Goal: Answer question/provide support

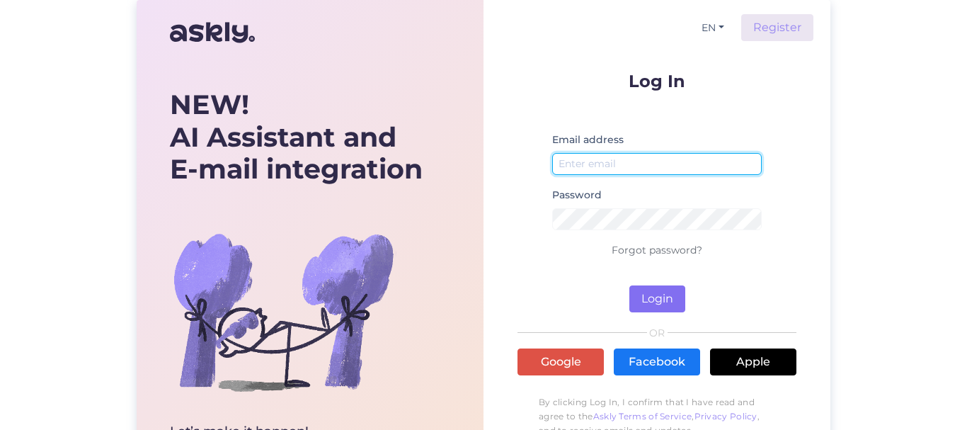
type input "[EMAIL_ADDRESS][DOMAIN_NAME]"
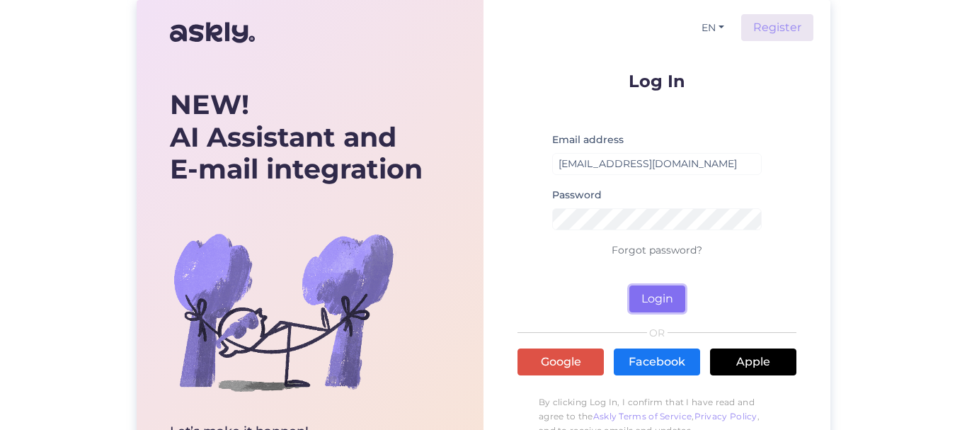
click at [655, 292] on button "Login" at bounding box center [657, 298] width 56 height 27
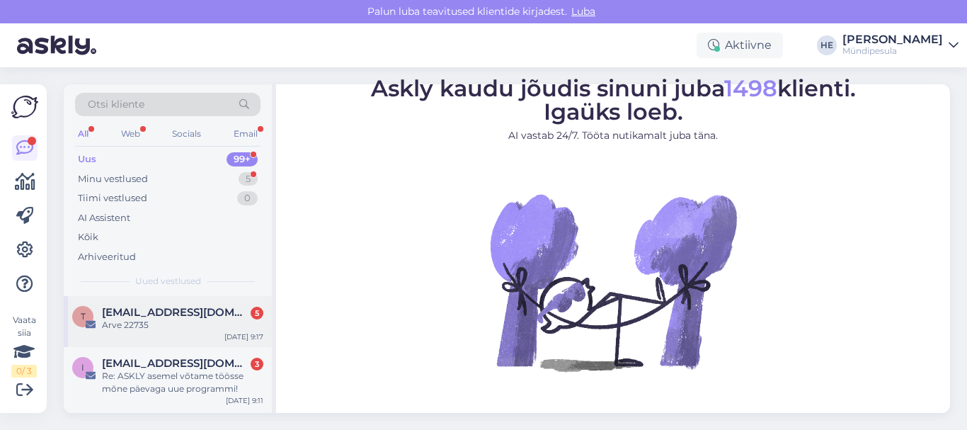
click at [143, 312] on span "[EMAIL_ADDRESS][DOMAIN_NAME]" at bounding box center [175, 312] width 147 height 13
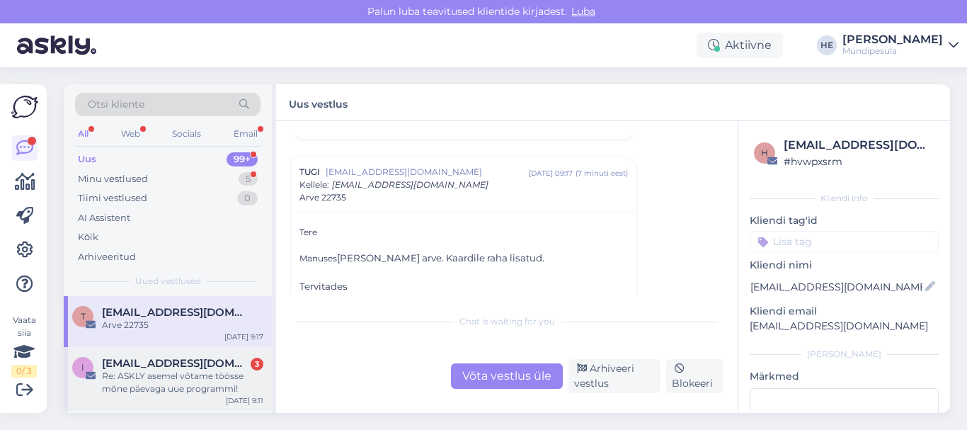
click at [142, 380] on div "Re: ASKLY asemel võtame töösse mõne päevaga uue programmi!" at bounding box center [182, 382] width 161 height 25
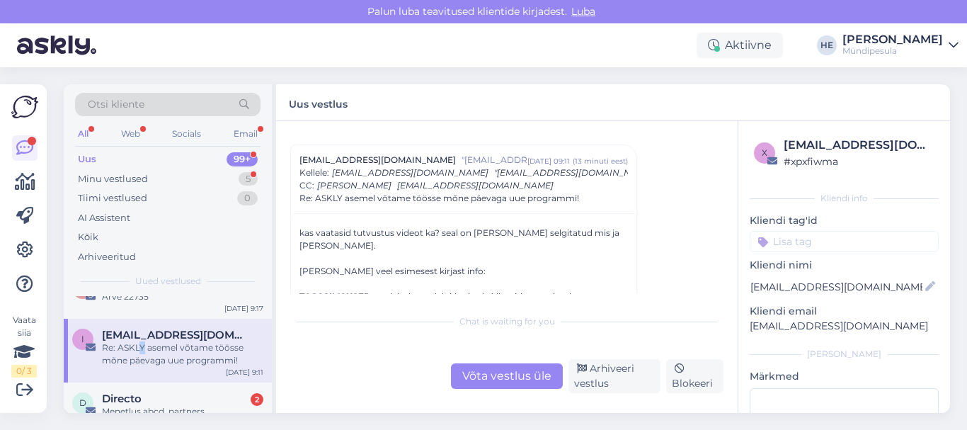
scroll to position [57, 0]
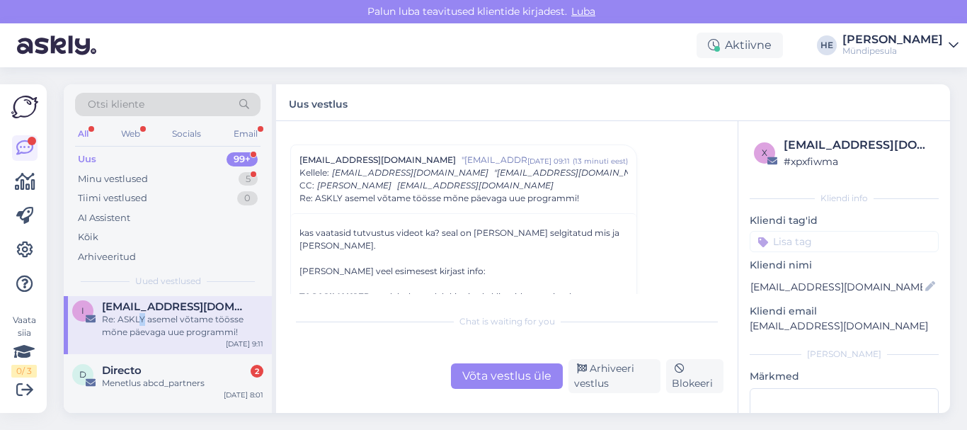
click at [142, 380] on div "Menetlus abcd_partners" at bounding box center [182, 383] width 161 height 13
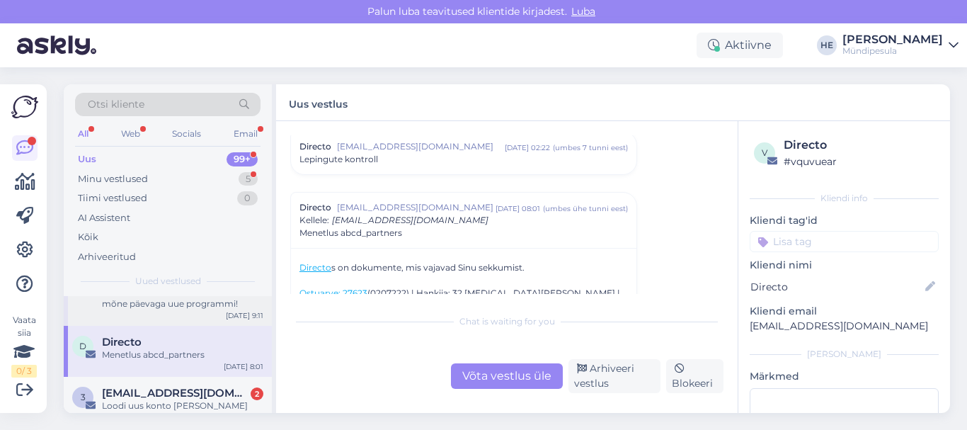
scroll to position [113, 0]
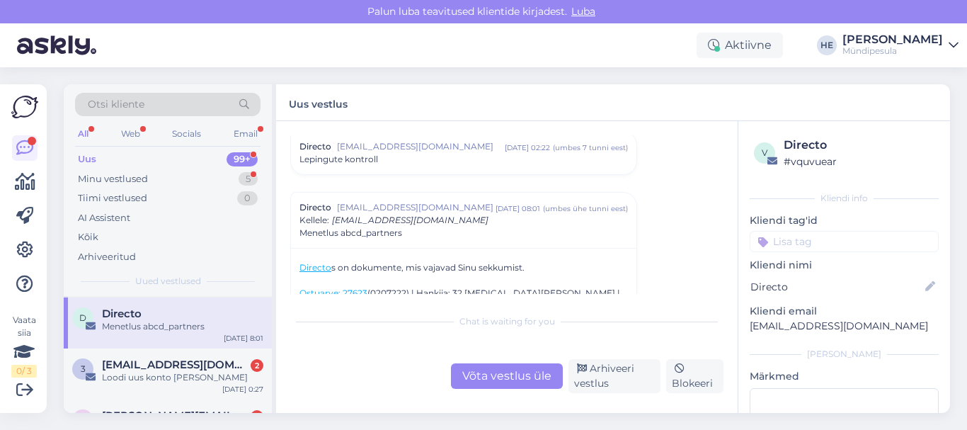
click at [142, 380] on div "Loodi uus konto [PERSON_NAME]" at bounding box center [182, 377] width 161 height 13
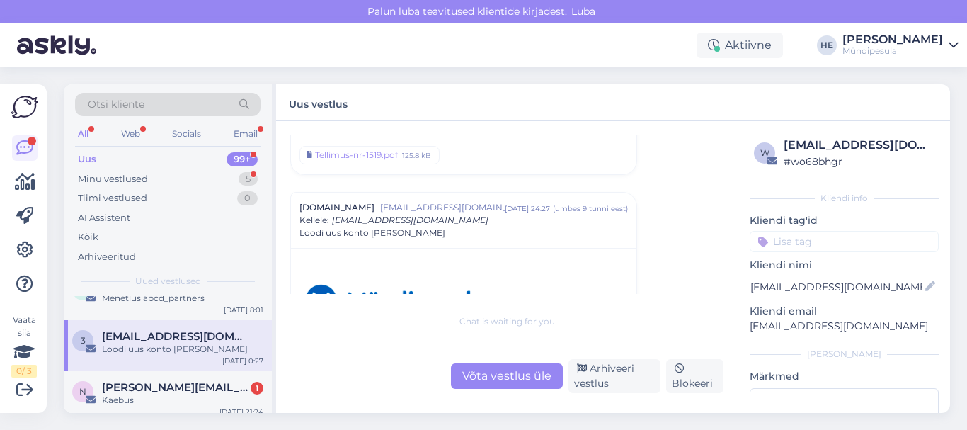
scroll to position [170, 0]
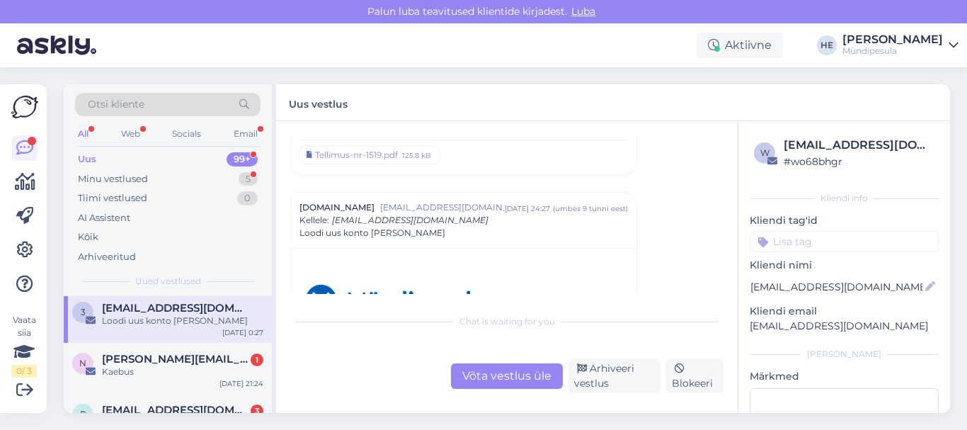
click at [142, 380] on div "n [PERSON_NAME][EMAIL_ADDRESS][DOMAIN_NAME] 1 Kaebus [DATE] 21:24" at bounding box center [168, 368] width 208 height 51
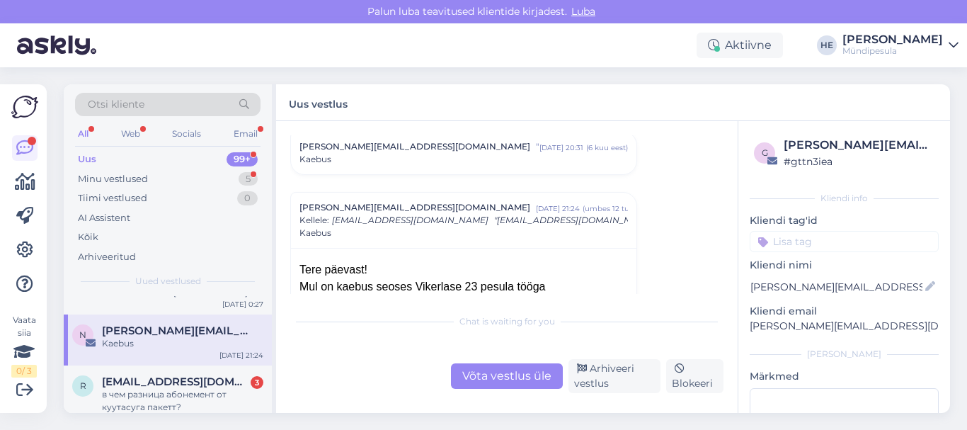
scroll to position [227, 0]
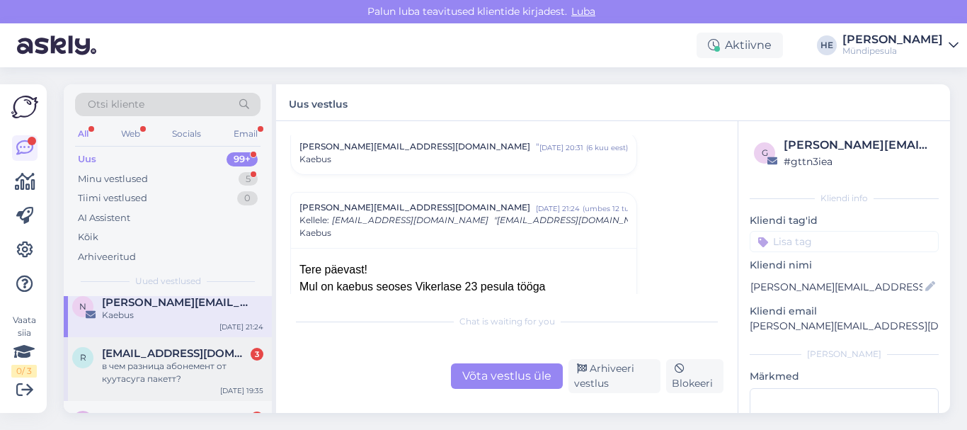
click at [137, 366] on div "в чем разница абонемент от куутасуга пакетт?" at bounding box center [182, 372] width 161 height 25
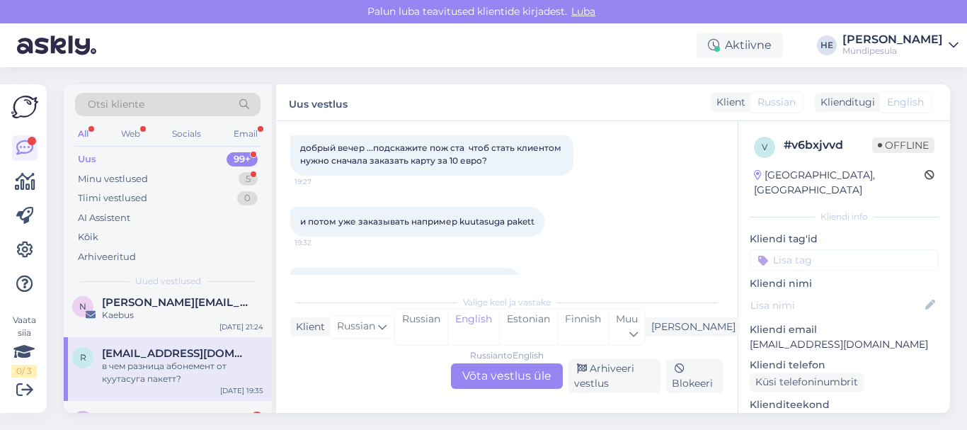
scroll to position [79, 0]
click at [497, 372] on div "Russian to English Võta vestlus üle" at bounding box center [507, 375] width 112 height 25
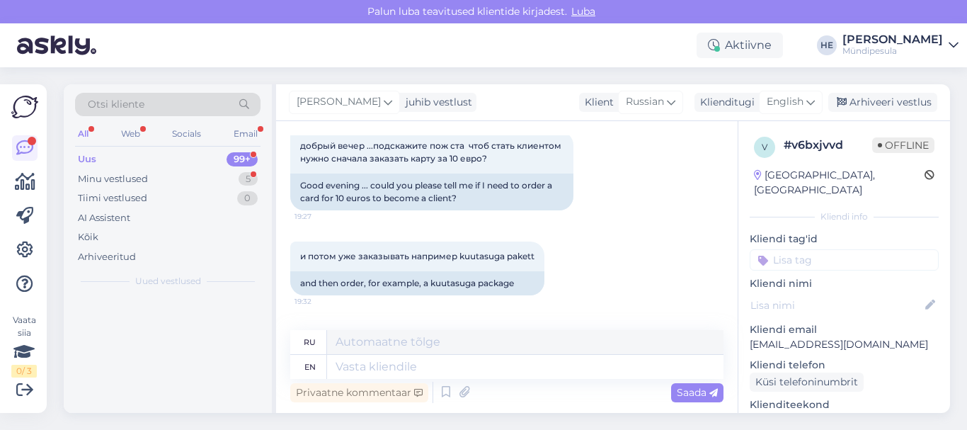
scroll to position [0, 0]
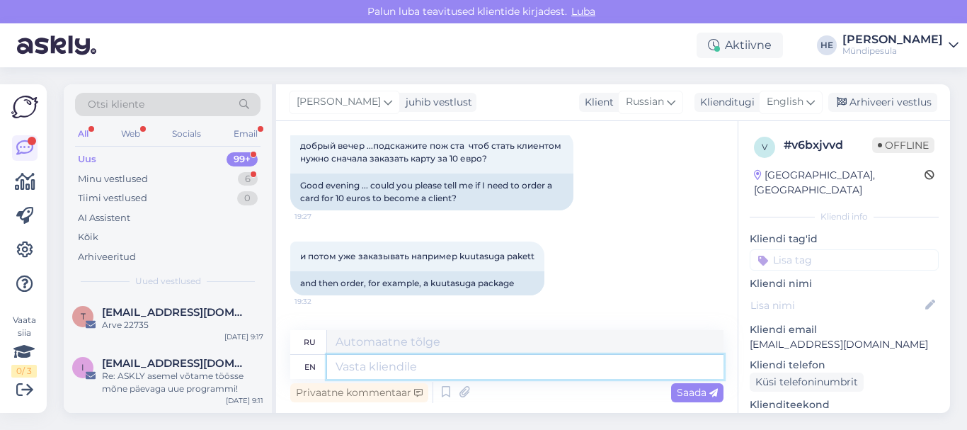
click at [354, 368] on textarea at bounding box center [525, 367] width 397 height 24
paste textarea "Здравствуйте!"
type textarea "Здравствуйте!"
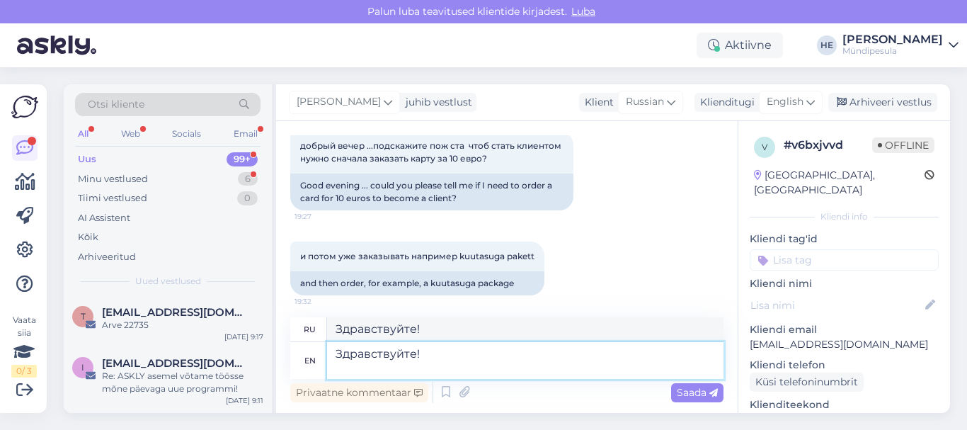
paste textarea "Когда у вас будет карта, вы можете загружать на нее время пользования мойкой и …"
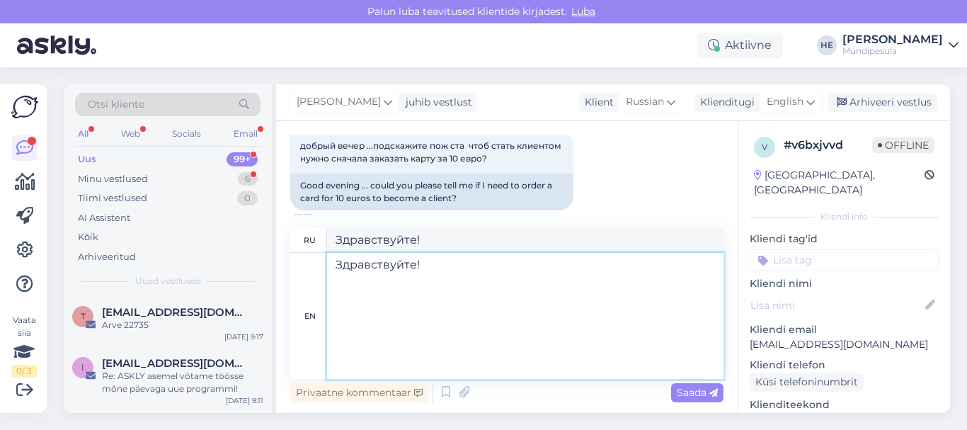
type textarea "Здравствуйте! Когда у вас будет карта, вы можете загружать на нее время пользов…"
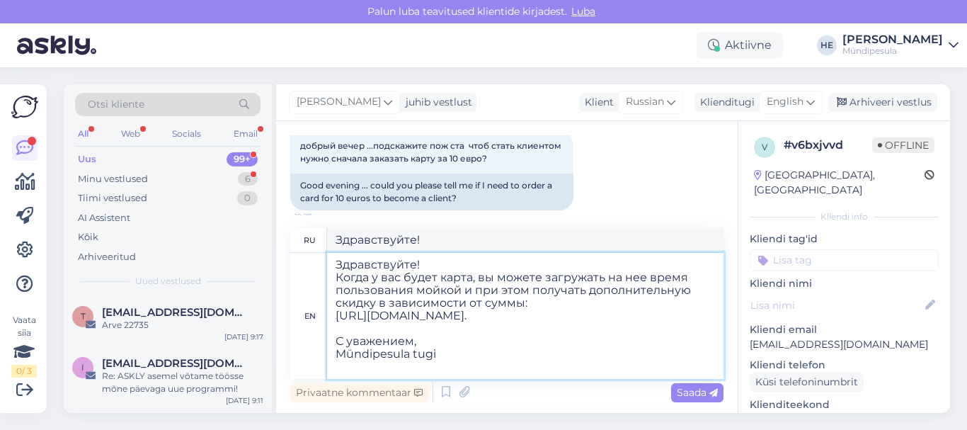
type textarea "Здравствуйте! Когда у вас будет карта, вы можете загрузить ее на время пользова…"
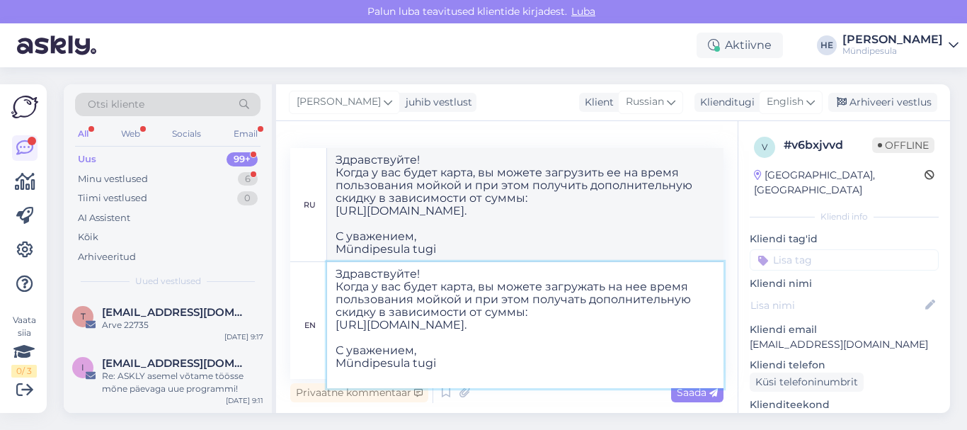
click at [427, 274] on textarea "Здравствуйте! Когда у вас будет карта, вы можете загружать на нее время пользов…" at bounding box center [525, 325] width 397 height 126
type textarea "Здравствуйте! Когда у вас будет карта, вы можете загружать на нее время пользов…"
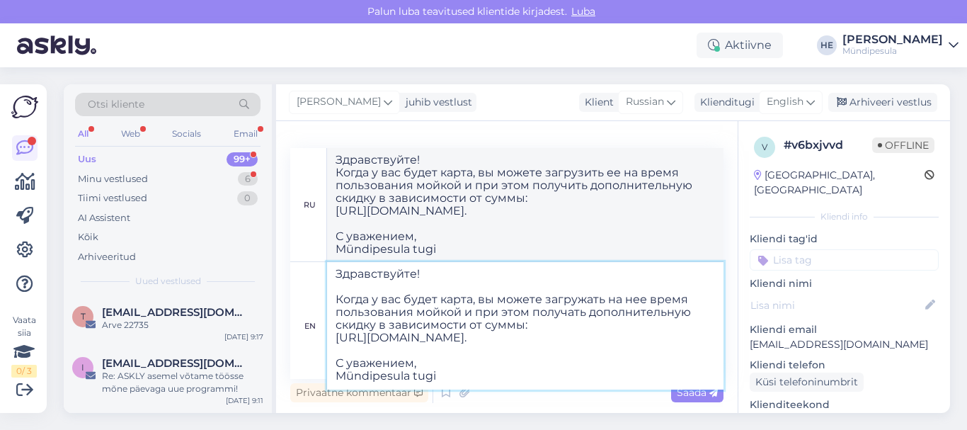
type textarea "Здравствуйте! Когда у вас будет карта, вы можете загрузить ее на время пользова…"
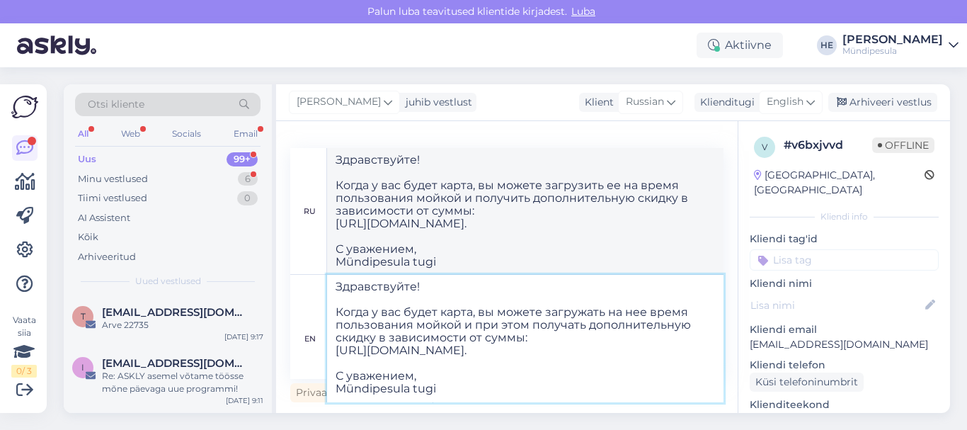
paste textarea "Для начала вам необходимо приобрести карту на услуги прачечной стоимостью 10. М…"
type textarea "Здравствуйте! Для начала вам необходимо приобрести карту на услуги прачечной ст…"
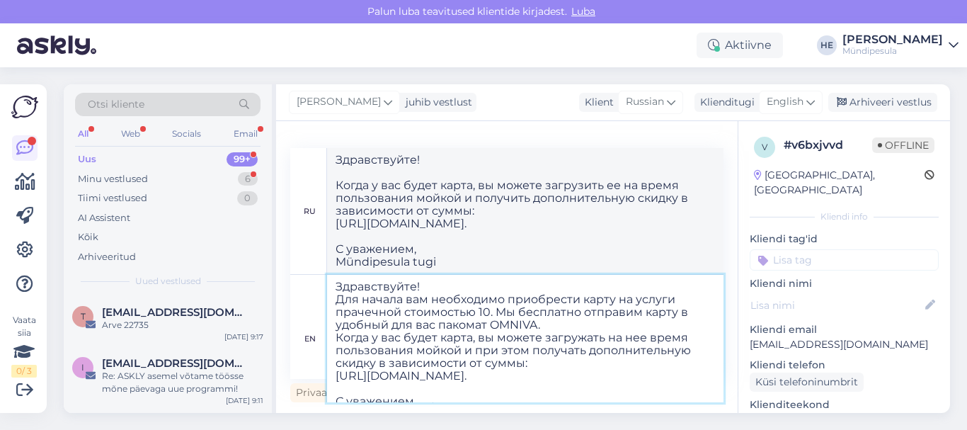
type textarea "Здравствуйте! Для начала вам необходимо приобрести карту на благотворительные у…"
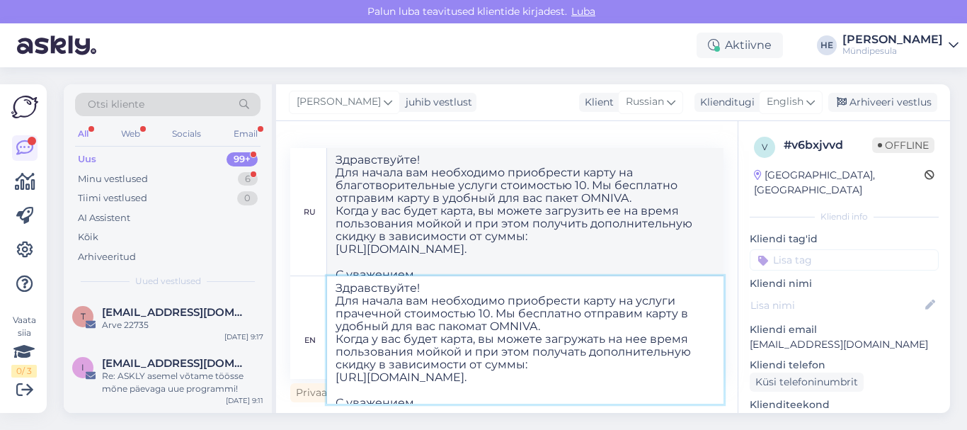
drag, startPoint x: 618, startPoint y: 300, endPoint x: 401, endPoint y: 313, distance: 217.7
click at [401, 313] on textarea "Здравствуйте! Для начала вам необходимо приобрести карту на услуги прачечной ст…" at bounding box center [525, 339] width 397 height 127
type textarea "Здравствуйте! Для начала вам необходимо приобрести карту стоимостью 10. Мы бесп…"
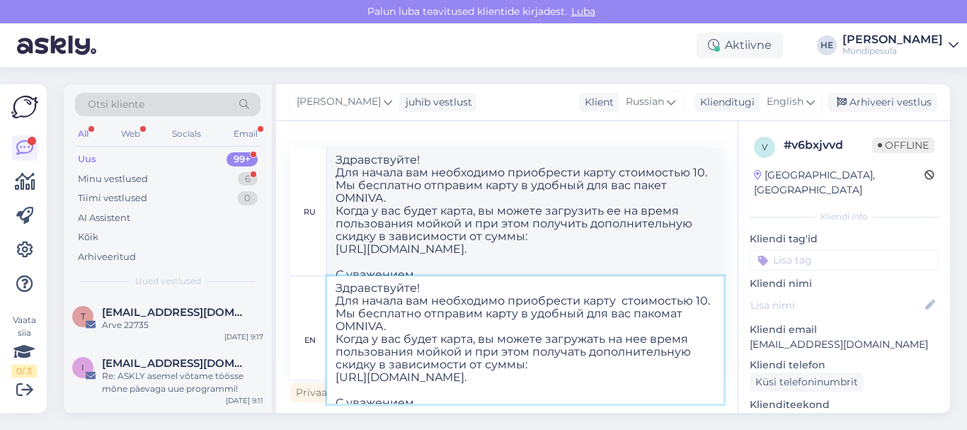
click at [350, 312] on textarea "Здравствуйте! Для начала вам необходимо приобрести карту стоимостью 10. Мы бесп…" at bounding box center [525, 339] width 397 height 127
type textarea "Здравствуйте! Для начала вам необходимо приобрести карту стоимостью 10.- Мы бес…"
drag, startPoint x: 359, startPoint y: 313, endPoint x: 705, endPoint y: 324, distance: 346.4
click at [705, 324] on textarea "Здравствуйте! Для начала вам необходимо приобрести карту стоимостью 10.- Мы бес…" at bounding box center [525, 339] width 397 height 127
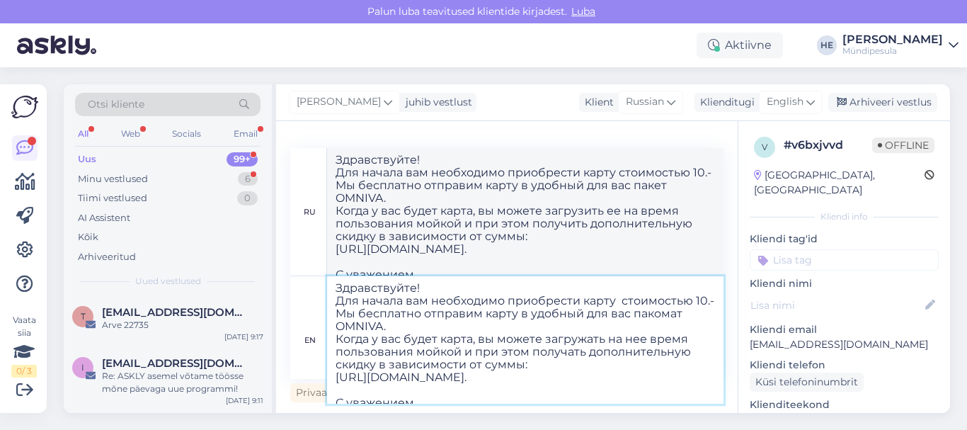
paste textarea "арту мы бесплатно отправим в подходящий для вас посылочный автомат"
type textarea "Здравствуйте! Для начала вам необходимо приобрести карту стоимостью 10.- Карту …"
click at [336, 327] on textarea "Здравствуйте! Для начала вам необходимо приобрести карту стоимостью 10.- Карту …" at bounding box center [525, 339] width 397 height 127
type textarea "Здравствуйте! Для начала вам необходимо приобрести карту стоимостью 10.- Карту …"
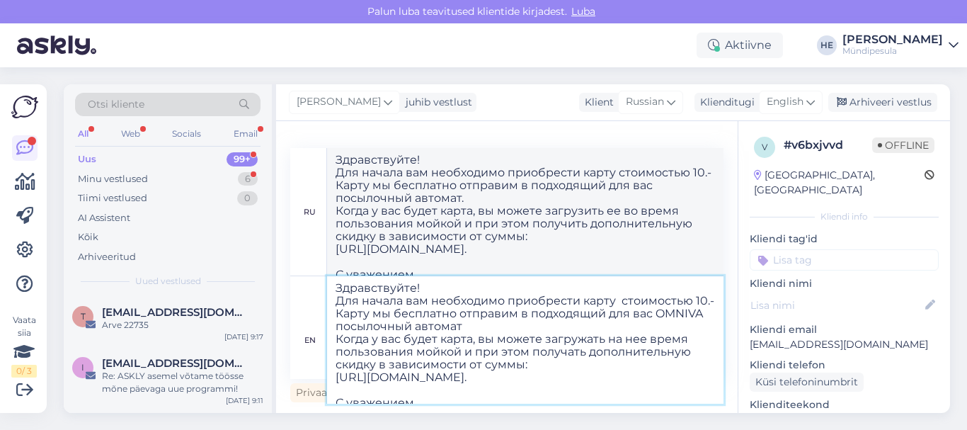
type textarea "Здравствуйте! Для начала вам необходимо приобрести карту стоимостью 10.- Карту …"
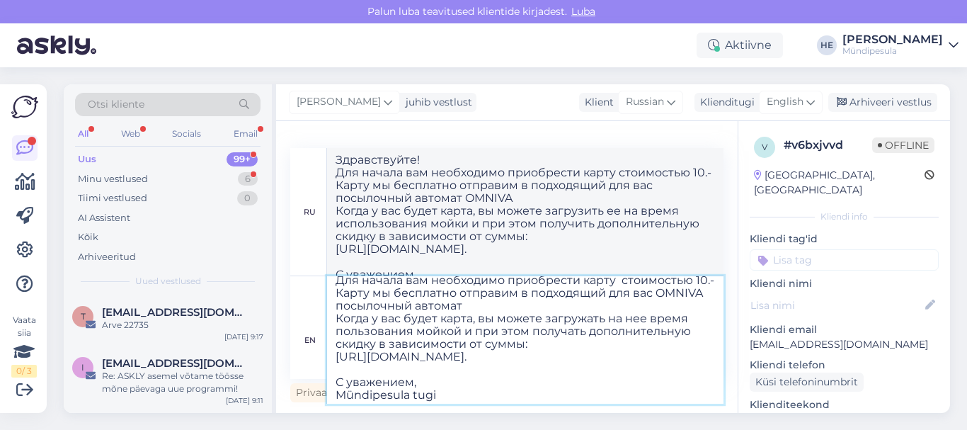
scroll to position [37, 0]
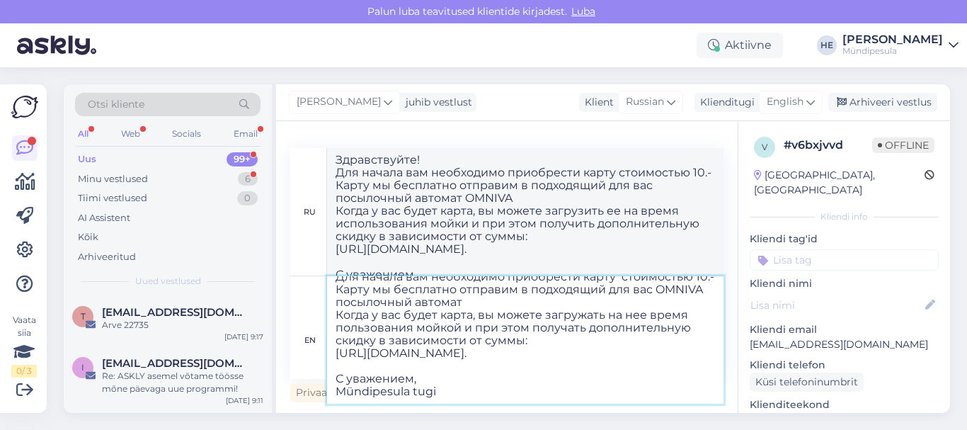
click at [445, 378] on textarea "Здравствуйте! Для начала вам необходимо приобрести карту стоимостью 10.- Карту …" at bounding box center [525, 339] width 397 height 127
type textarea "Здравствуйте! Для начала вам необходимо приобрести карту стоимостью 10.- Карту …"
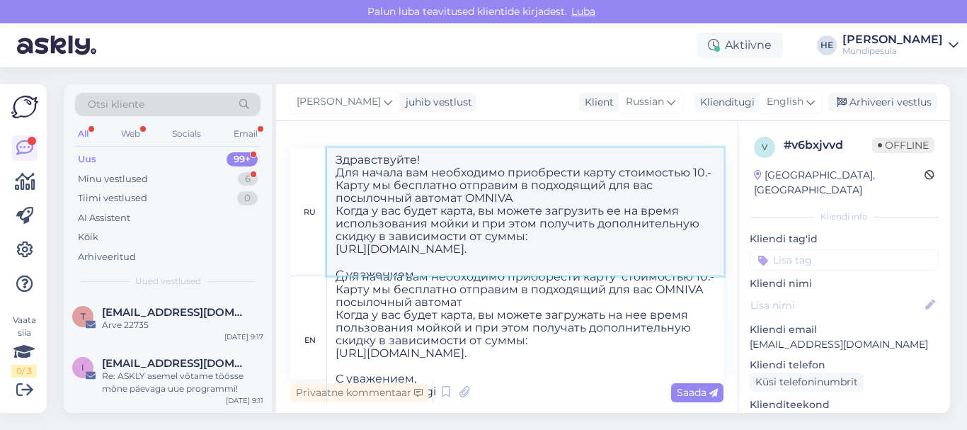
click at [663, 243] on textarea "Здравствуйте! Для начала вам необходимо приобрести карту стоимостью 10.- Карту …" at bounding box center [525, 211] width 397 height 127
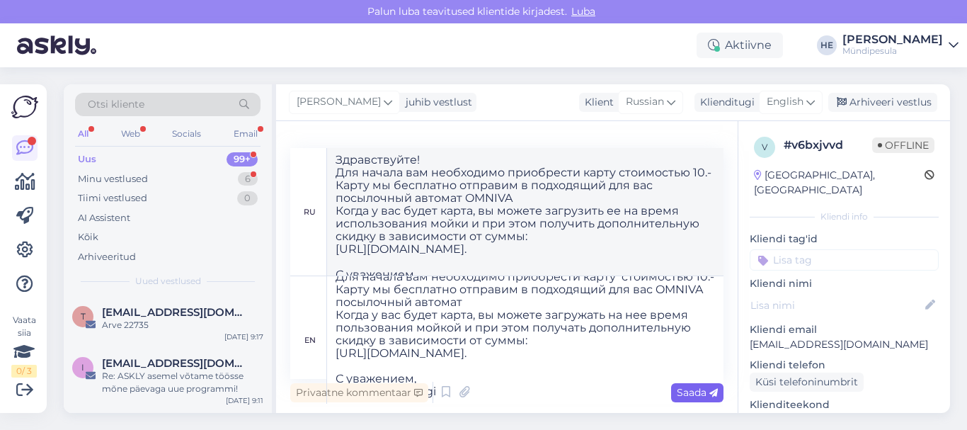
click at [690, 395] on span "Saada" at bounding box center [697, 392] width 41 height 13
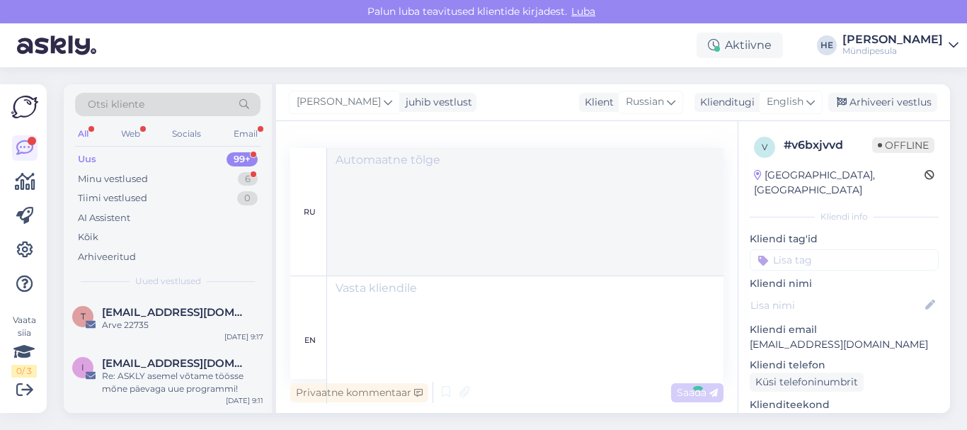
scroll to position [0, 0]
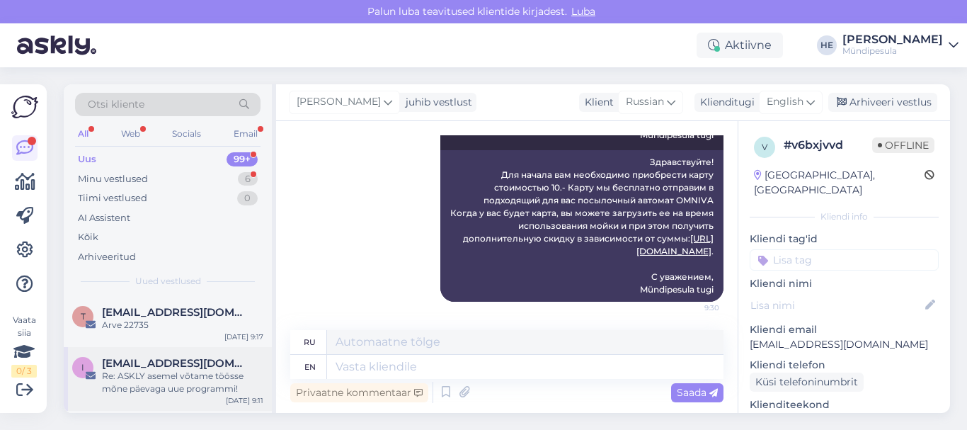
click at [135, 370] on div "Re: ASKLY asemel võtame töösse mõne päevaga uue programmi!" at bounding box center [182, 382] width 161 height 25
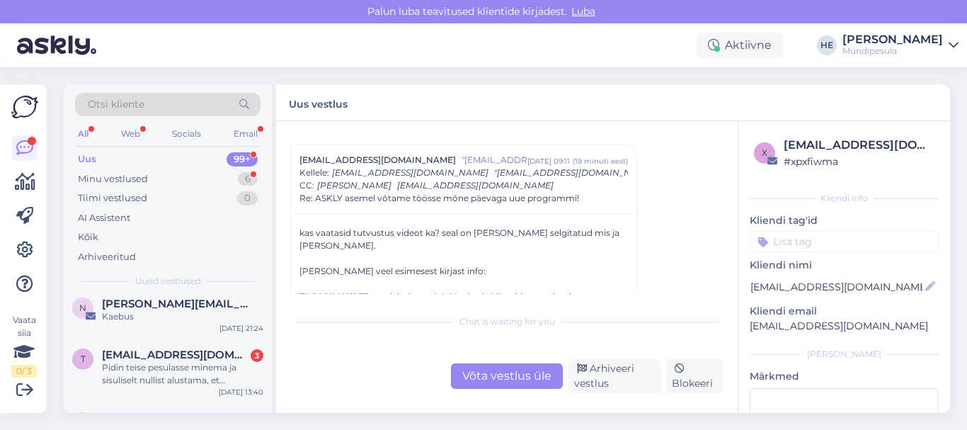
scroll to position [227, 0]
click at [135, 370] on div "Pidin teise pesulasse minema ja sisuliselt nullist alustama, et laiguliseks kui…" at bounding box center [182, 372] width 161 height 25
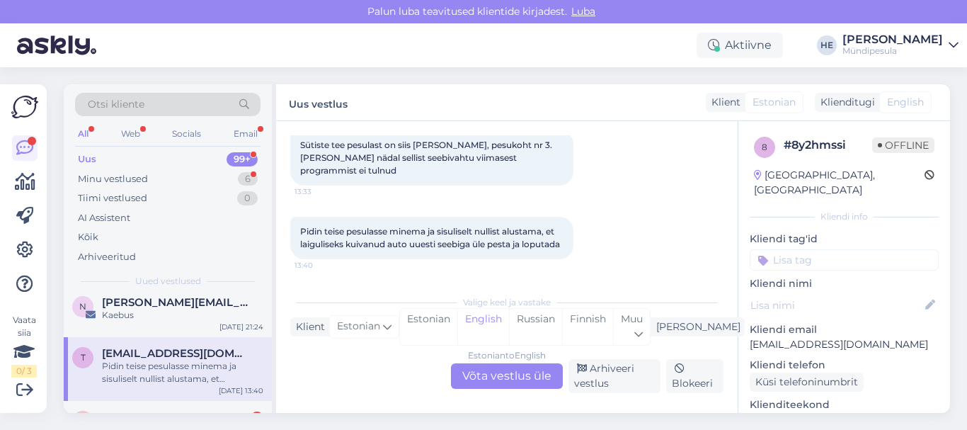
click at [498, 374] on div "Estonian to English Võta vestlus üle" at bounding box center [507, 375] width 112 height 25
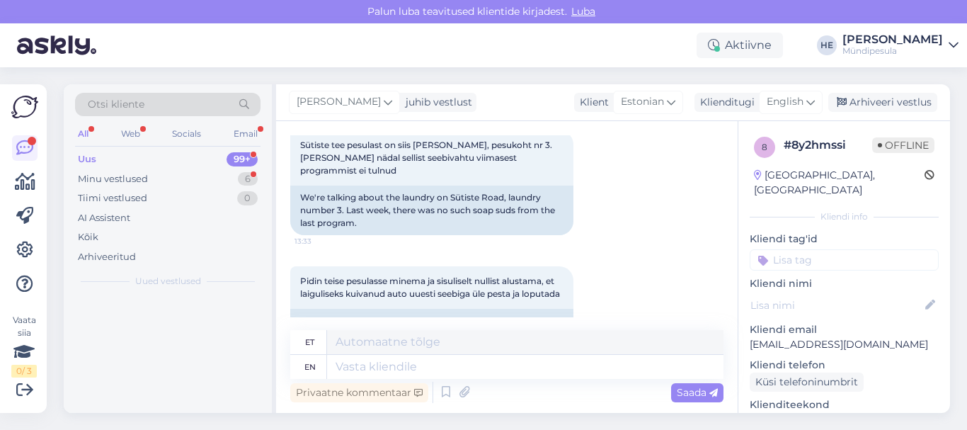
scroll to position [0, 0]
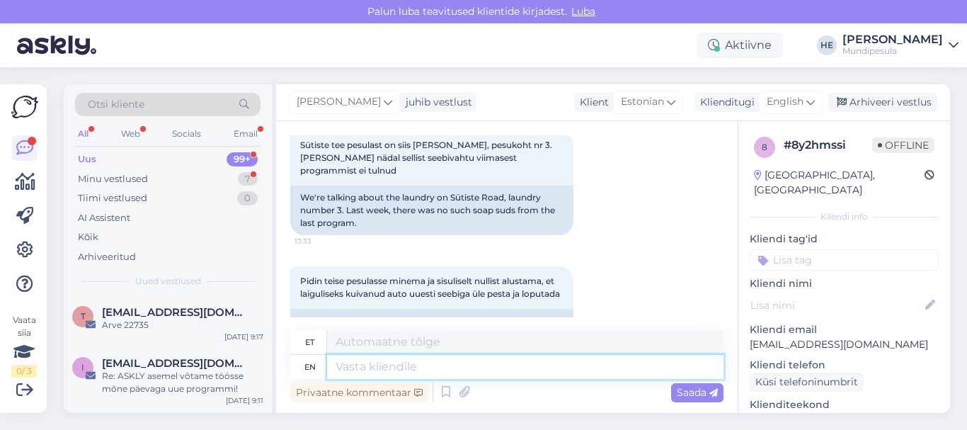
click at [365, 365] on textarea at bounding box center [525, 367] width 397 height 24
paste textarea "[PERSON_NAME] täitke meie kodulehel olev vorm intsidenti kohta, et saaksime Tei…"
type textarea "[PERSON_NAME] täitke meie kodulehel olev vorm intsidenti kohta, et saaksime Tei…"
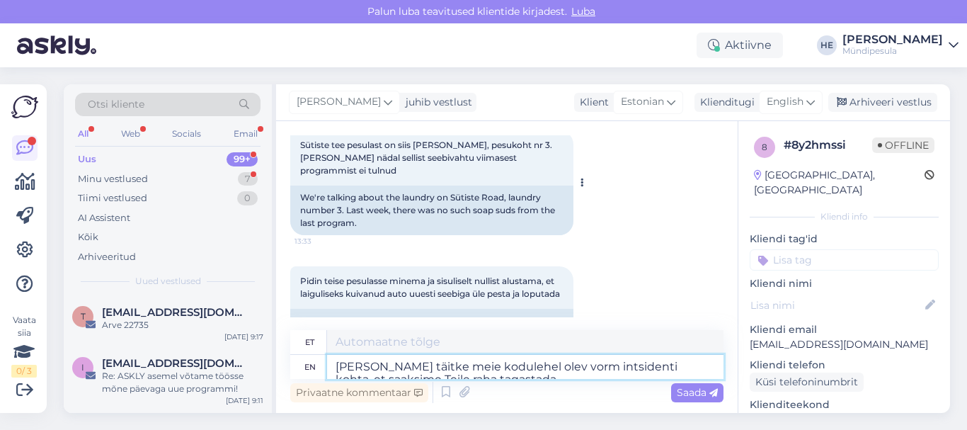
scroll to position [6, 0]
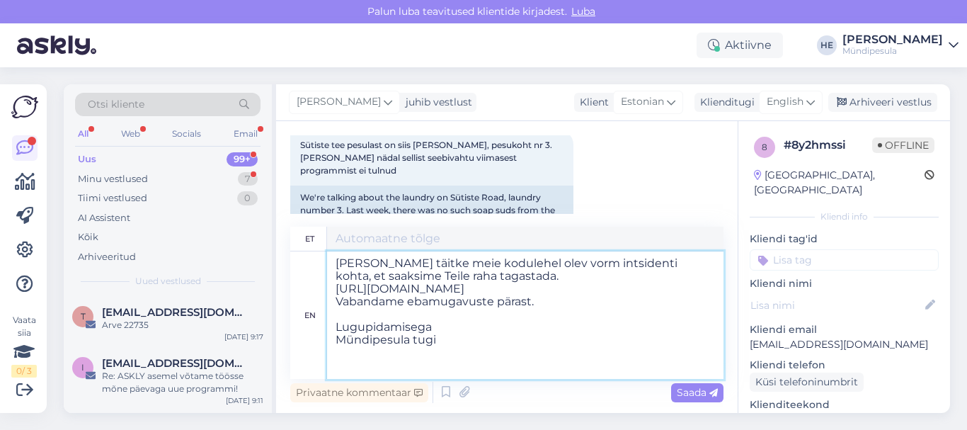
type textarea "[PERSON_NAME] täitke meie kodulehel olev vorm intsidenti kohta, et saaksime Tei…"
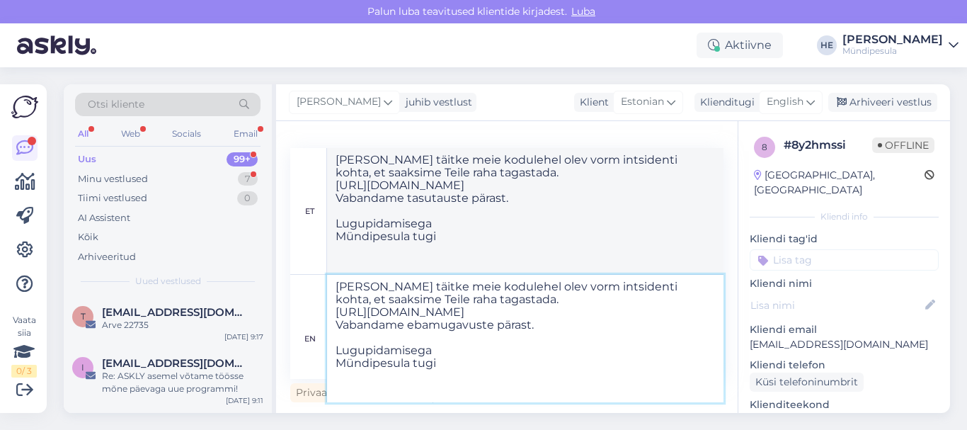
type textarea "[PERSON_NAME] täitke meie kodulehel olev vorm intsidenti kohta, et saaksime Tei…"
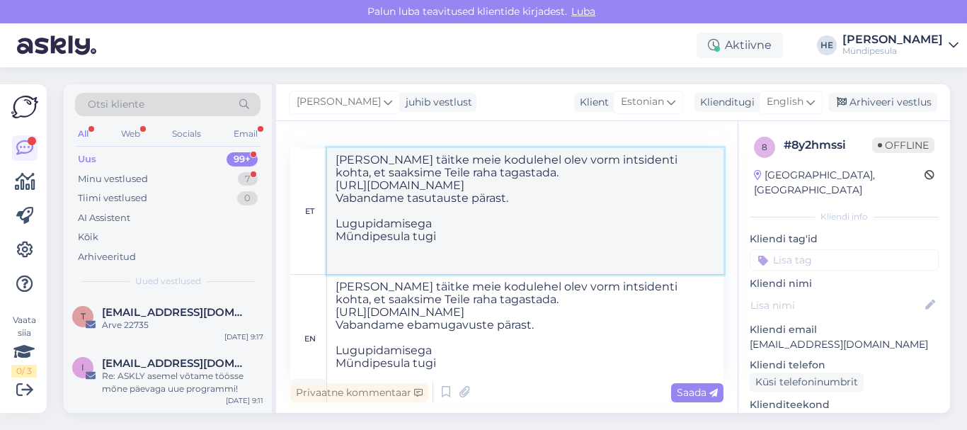
click at [641, 244] on textarea "[PERSON_NAME] täitke meie kodulehel olev vorm intsidenti kohta, et saaksime Tei…" at bounding box center [525, 211] width 397 height 126
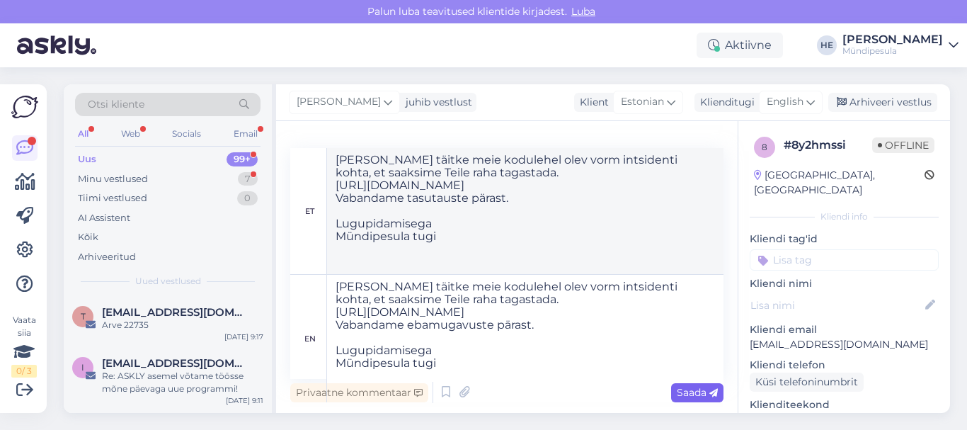
click at [695, 394] on span "Saada" at bounding box center [697, 392] width 41 height 13
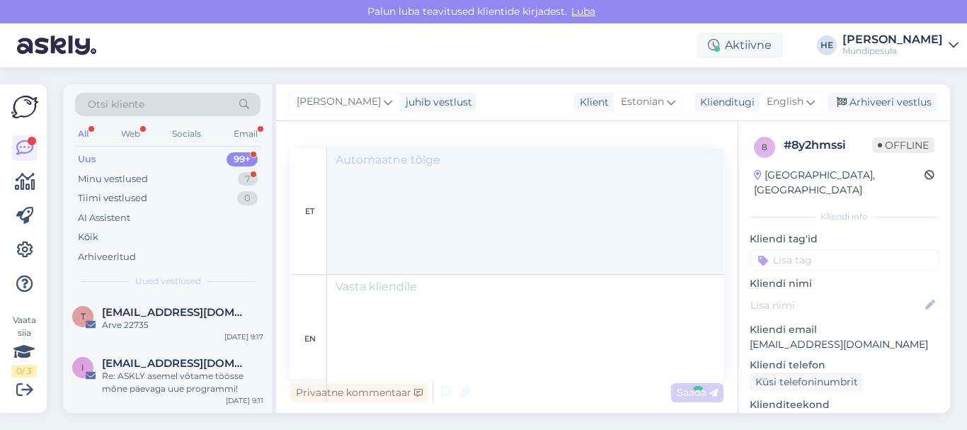
scroll to position [0, 0]
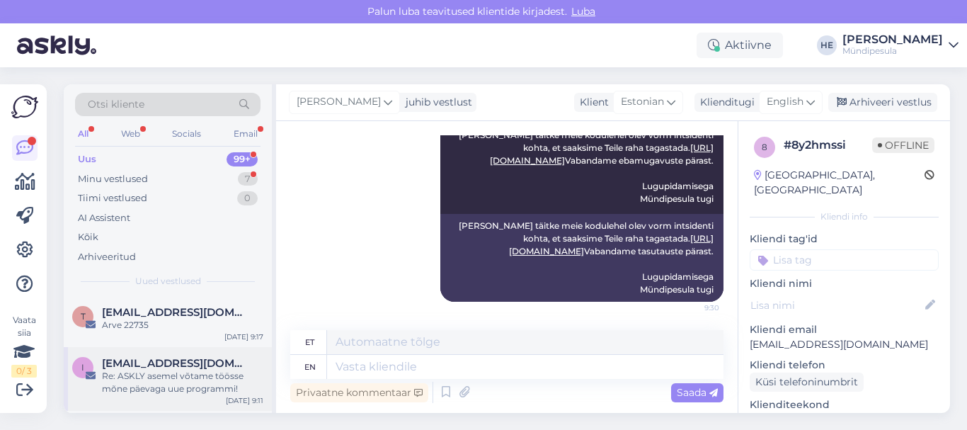
click at [166, 368] on span "[EMAIL_ADDRESS][DOMAIN_NAME]" at bounding box center [175, 363] width 147 height 13
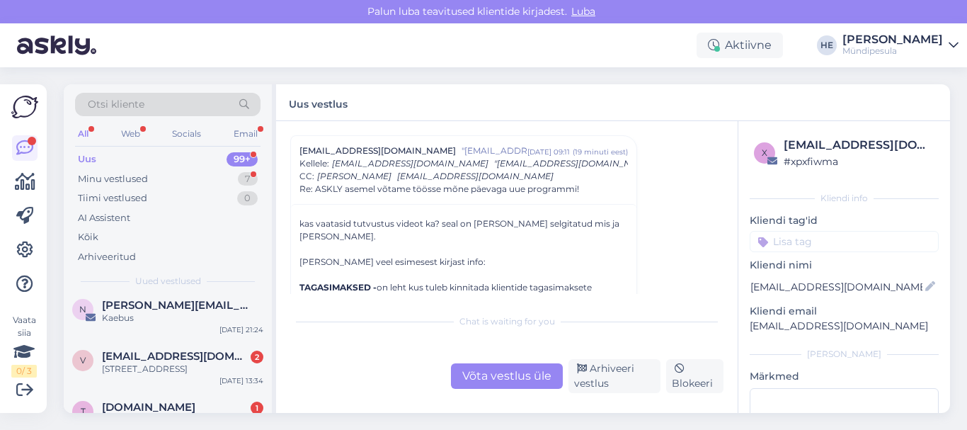
scroll to position [227, 0]
click at [166, 368] on div "[STREET_ADDRESS]" at bounding box center [182, 366] width 161 height 13
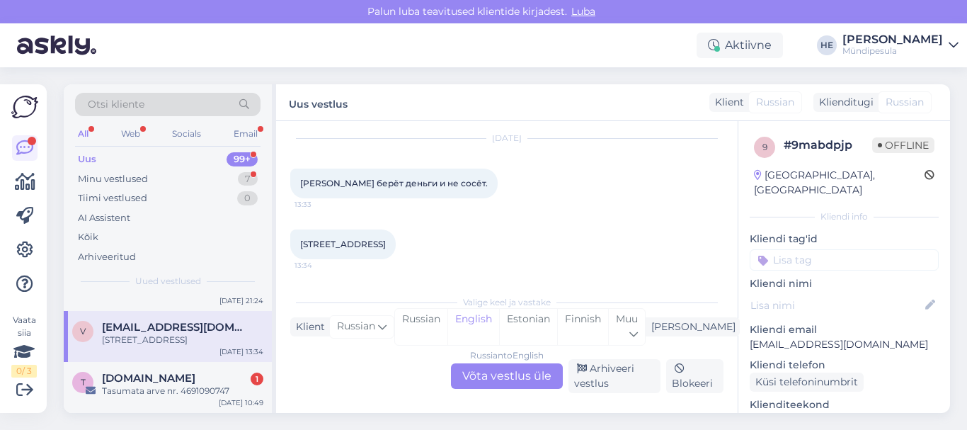
scroll to position [255, 0]
click at [166, 368] on div "T [DOMAIN_NAME] 1 Tasumata arve nr. 4691090747 [DATE] 10:49" at bounding box center [168, 385] width 208 height 51
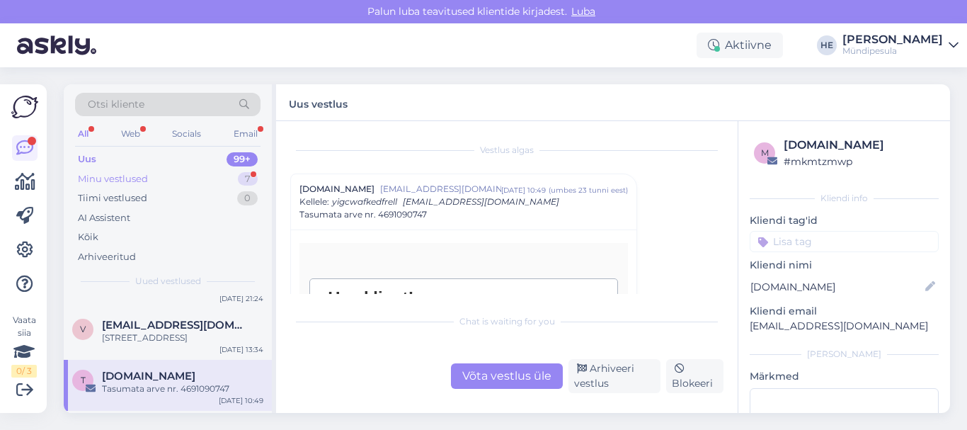
click at [104, 182] on div "Minu vestlused" at bounding box center [113, 179] width 70 height 14
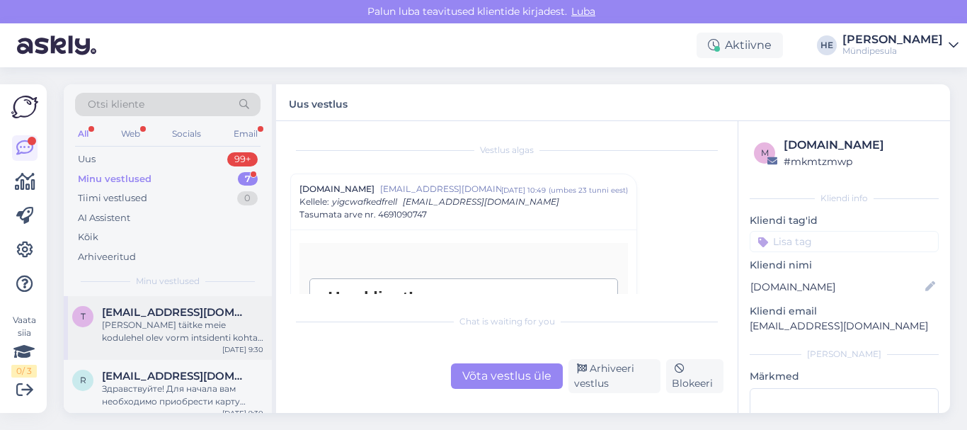
click at [144, 309] on span "[EMAIL_ADDRESS][DOMAIN_NAME]" at bounding box center [175, 312] width 147 height 13
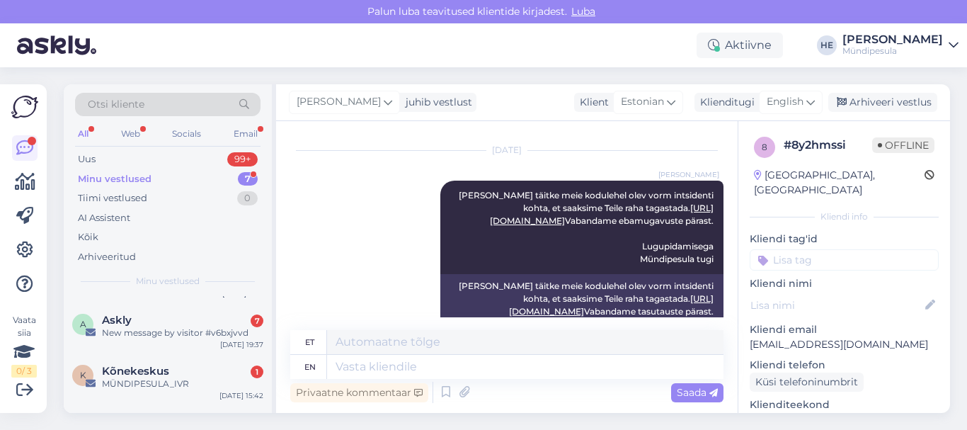
scroll to position [142, 0]
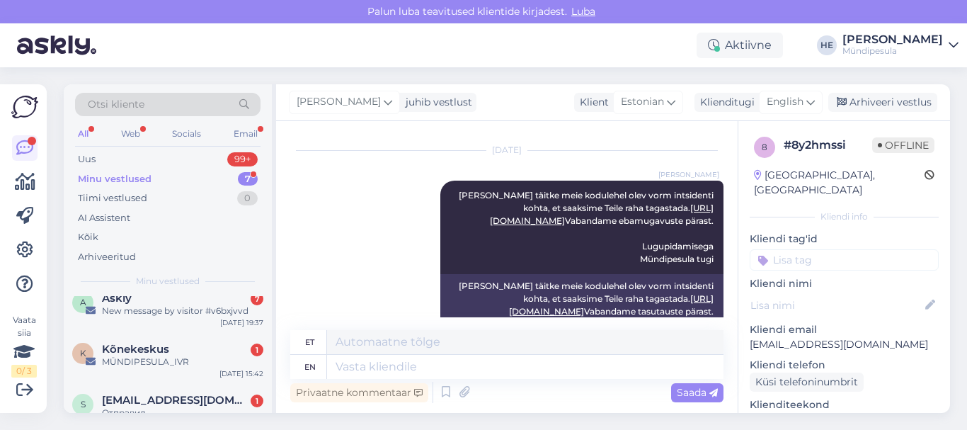
click at [144, 309] on div "New message by visitor #v6bxjvvd" at bounding box center [182, 310] width 161 height 13
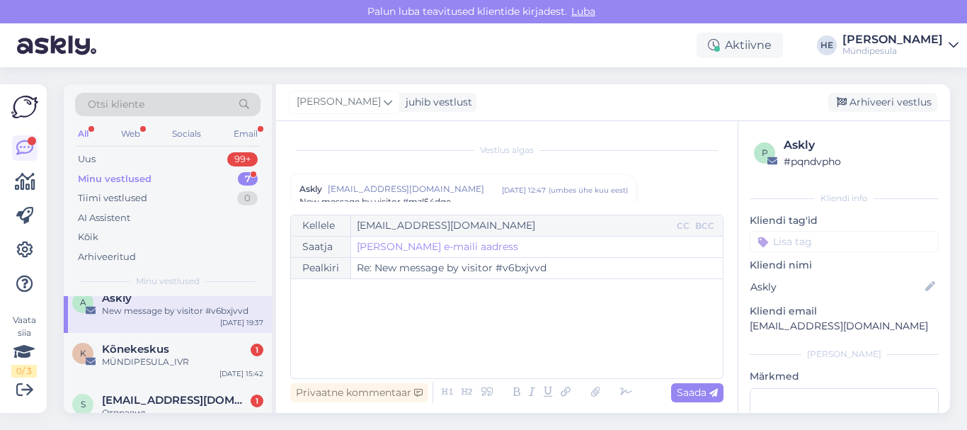
scroll to position [6066, 0]
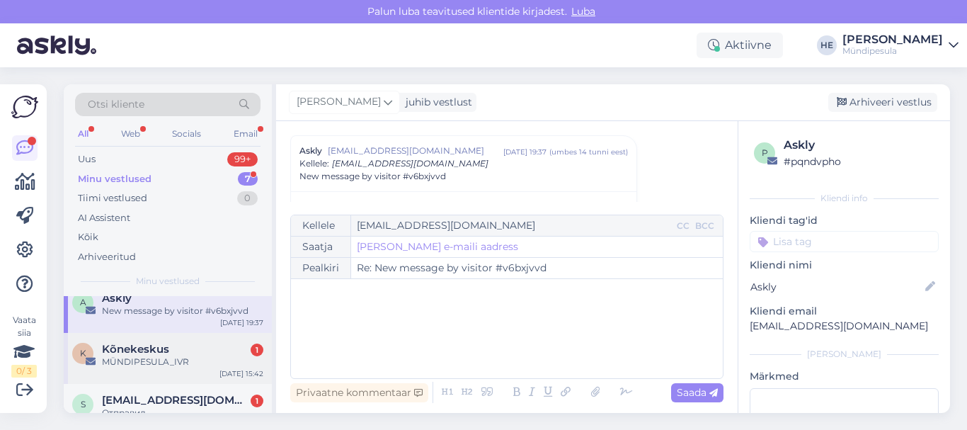
click at [147, 360] on div "MÜNDIPESULA_IVR" at bounding box center [182, 361] width 161 height 13
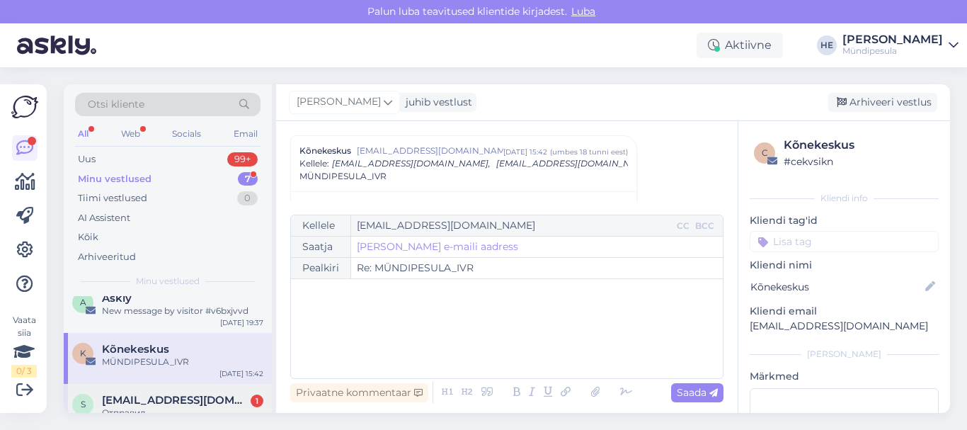
click at [144, 399] on span "[EMAIL_ADDRESS][DOMAIN_NAME]" at bounding box center [175, 400] width 147 height 13
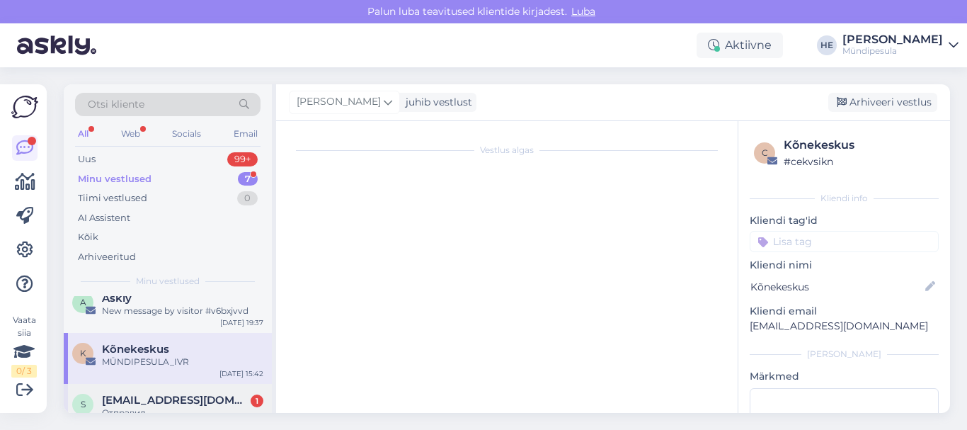
scroll to position [1097, 0]
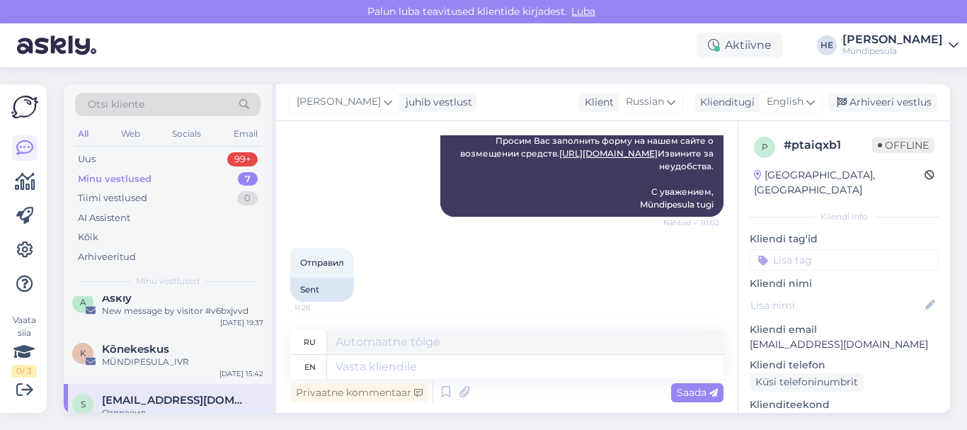
click at [950, 45] on icon at bounding box center [954, 45] width 10 height 11
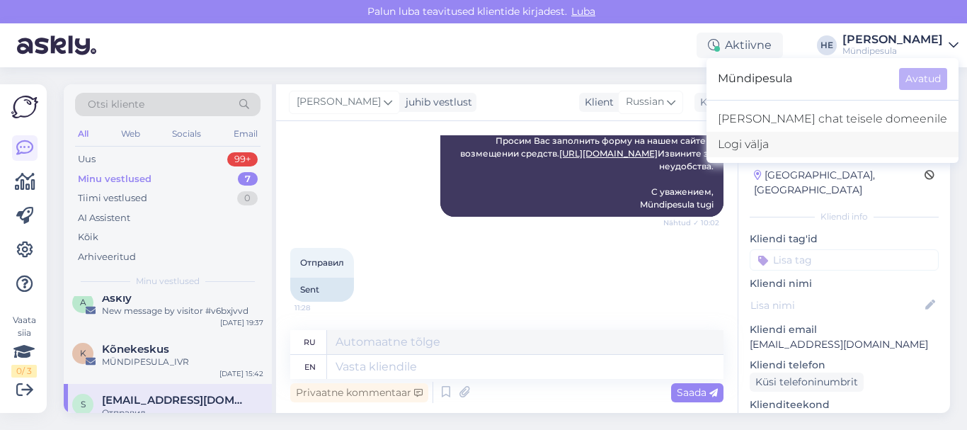
click at [827, 142] on div "Logi välja" at bounding box center [833, 144] width 252 height 25
